Goal: Task Accomplishment & Management: Manage account settings

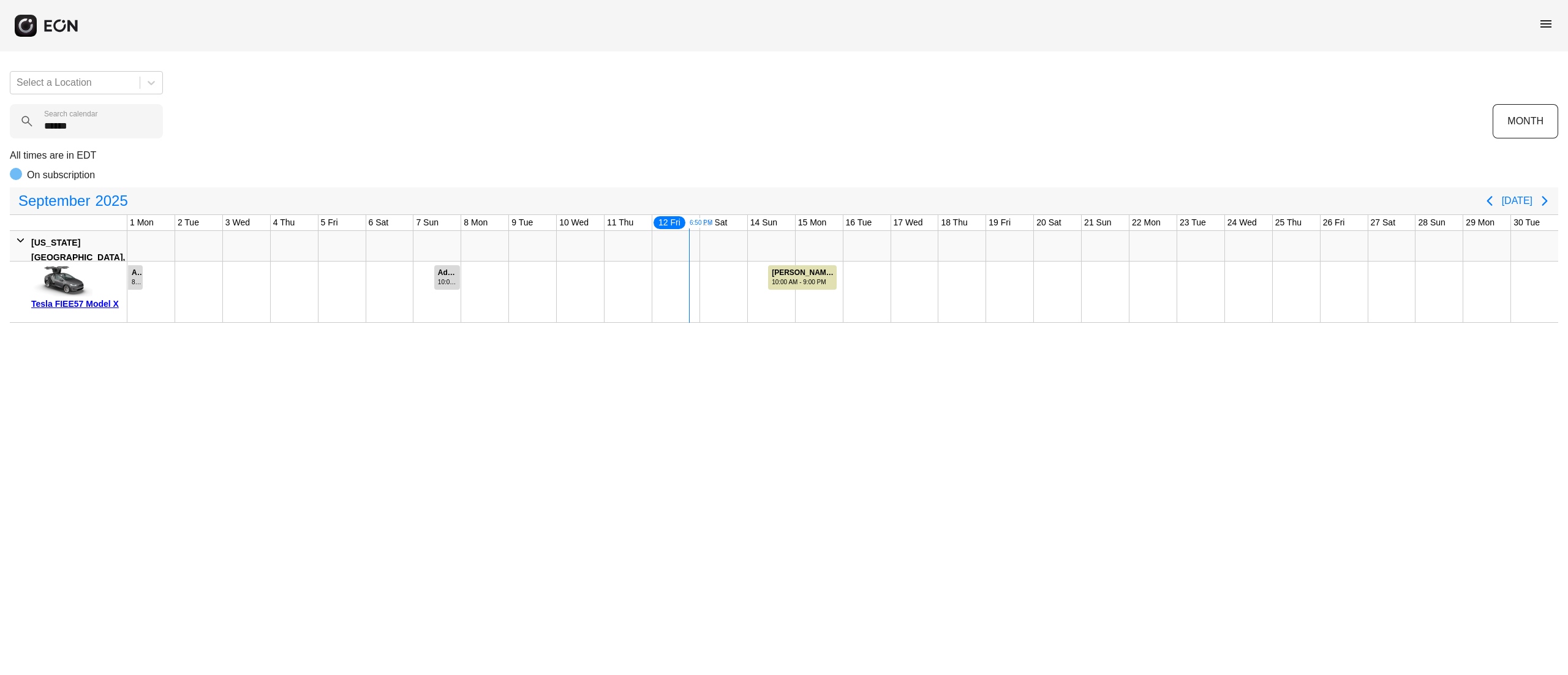
click at [99, 304] on div "Tesla FIEE57 Model X" at bounding box center [77, 304] width 92 height 15
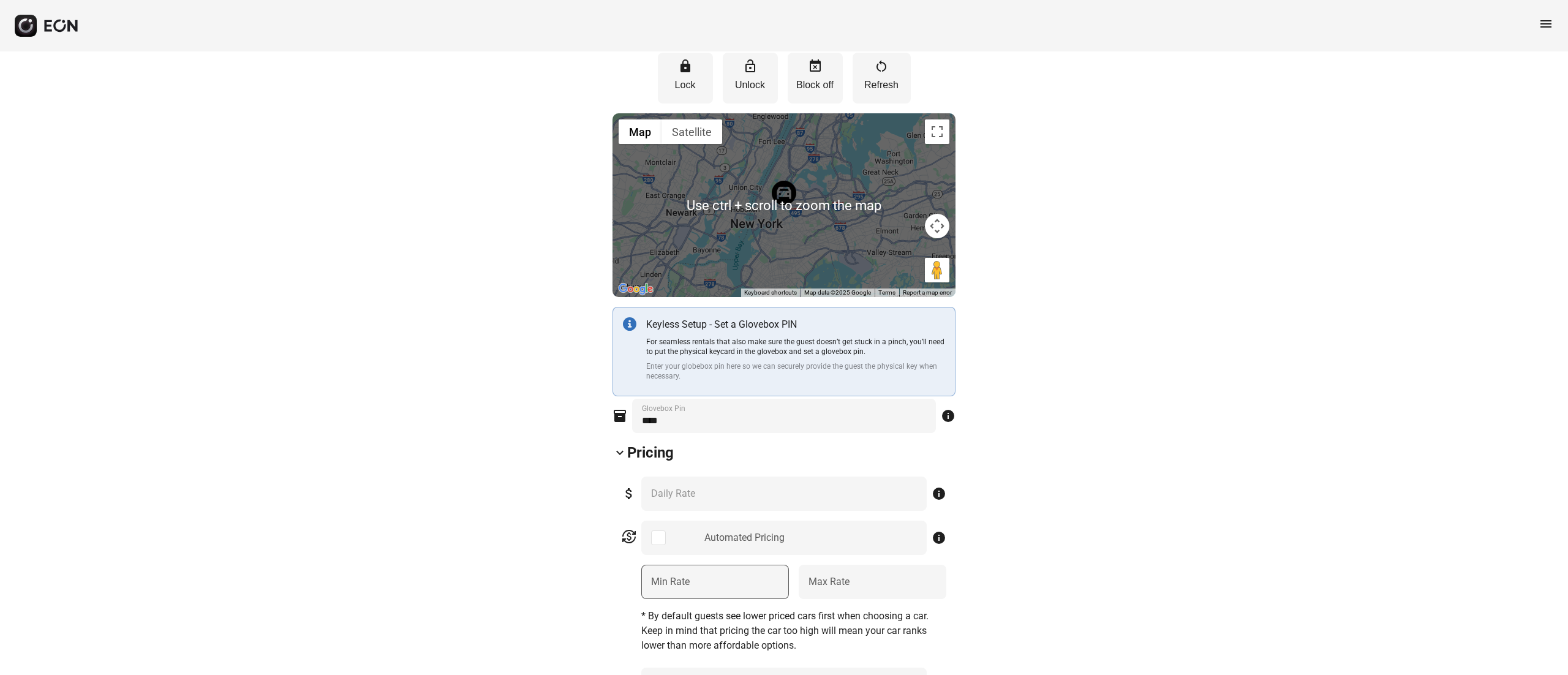
scroll to position [367, 0]
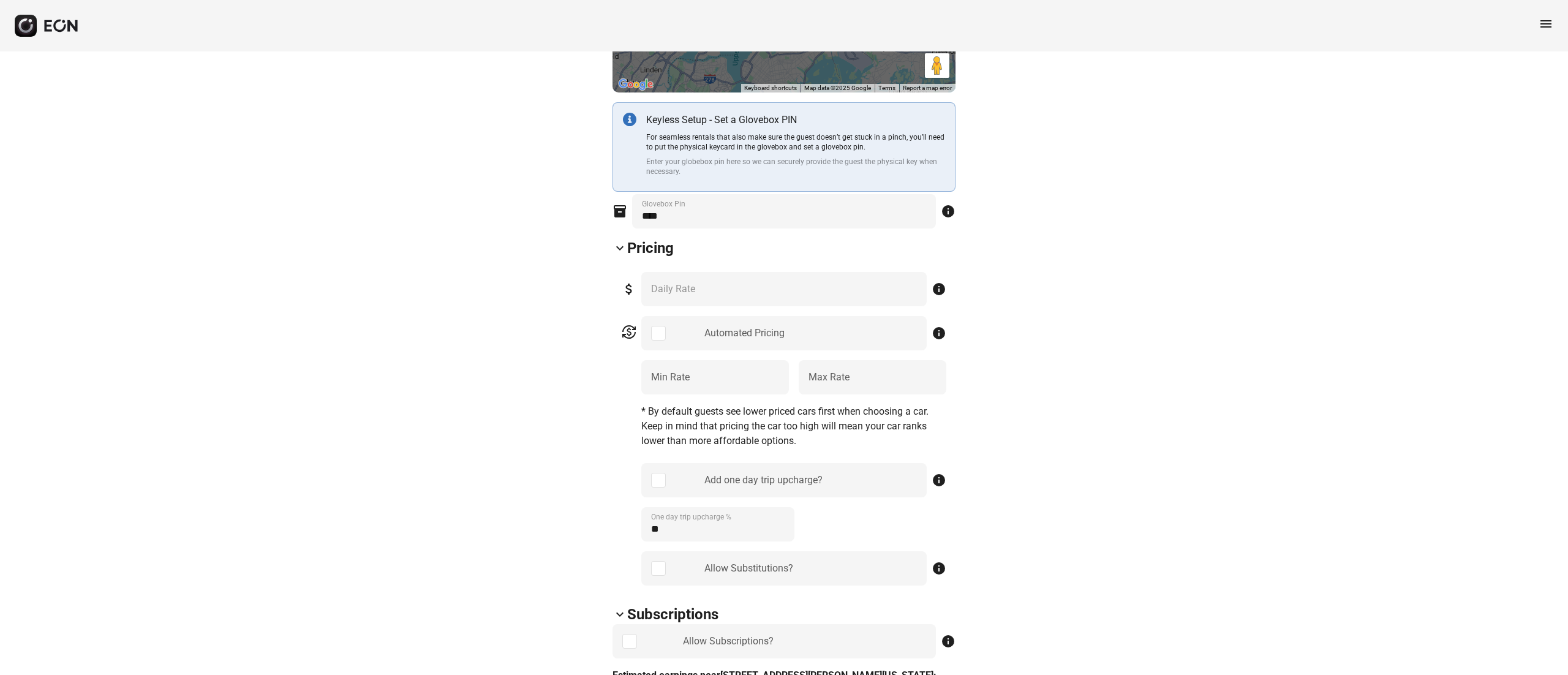
click at [651, 248] on h2 "Pricing" at bounding box center [651, 248] width 47 height 20
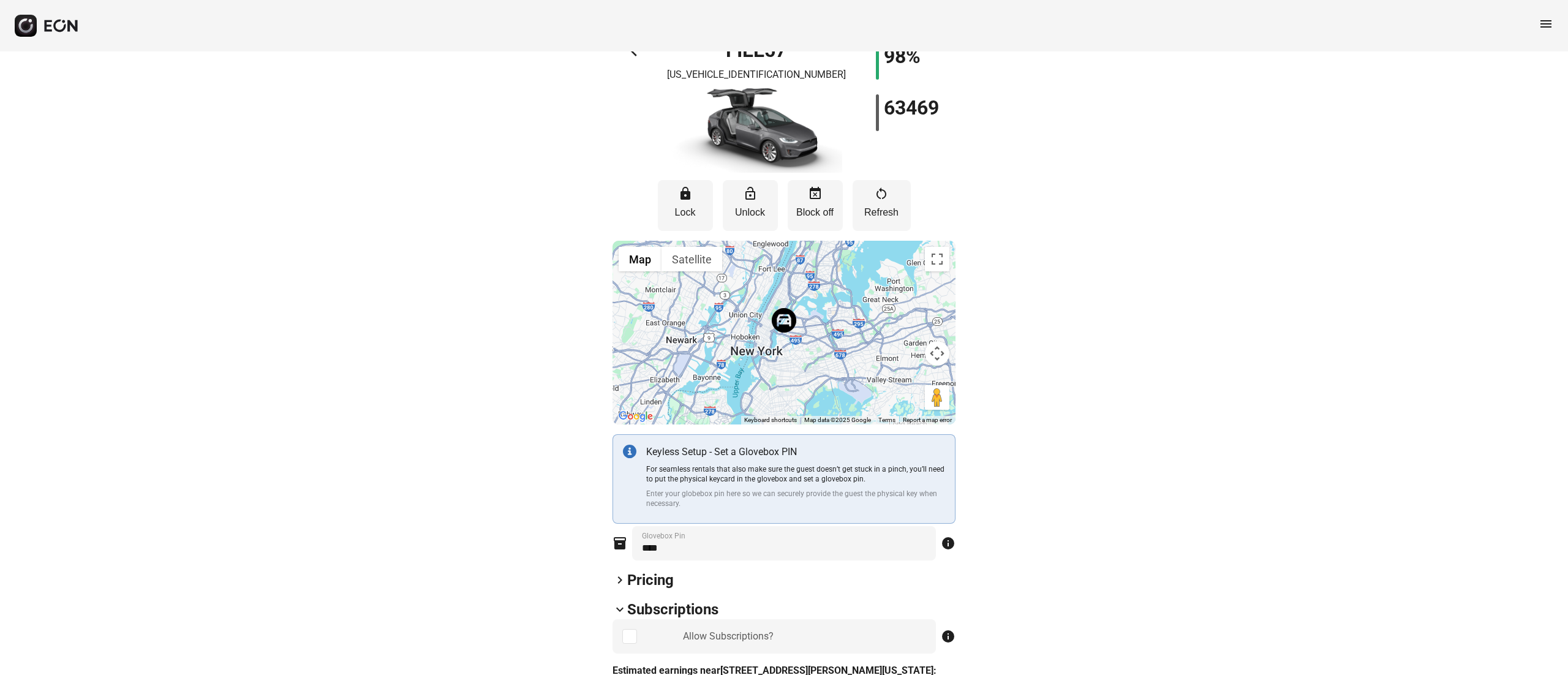
scroll to position [0, 0]
